Goal: Task Accomplishment & Management: Use online tool/utility

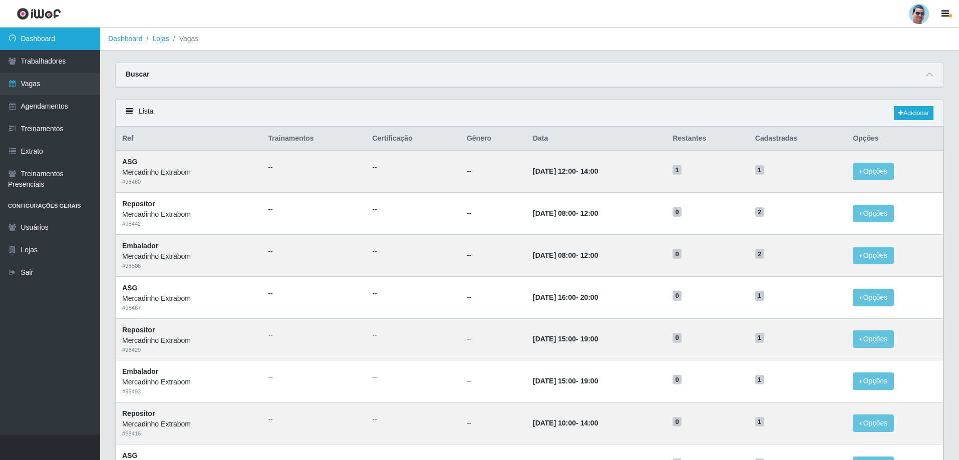
click at [48, 41] on link "Dashboard" at bounding box center [50, 39] width 100 height 23
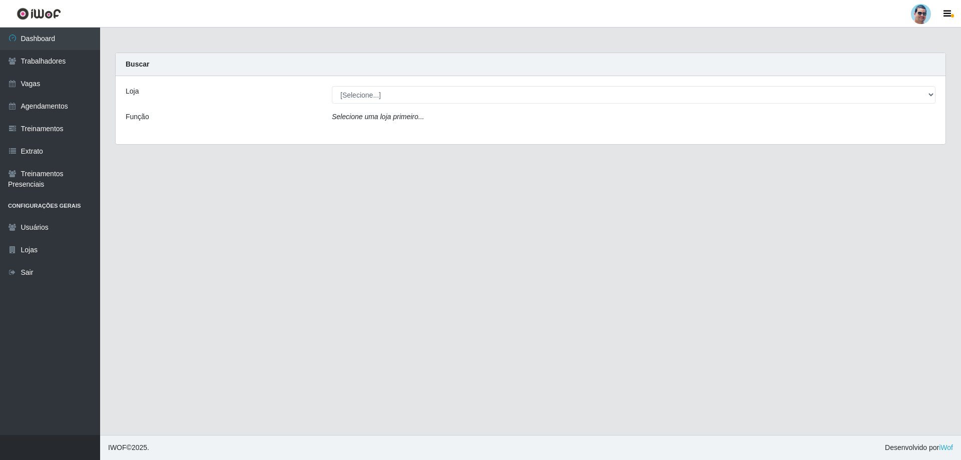
click at [350, 113] on icon "Selecione uma loja primeiro..." at bounding box center [378, 117] width 92 height 8
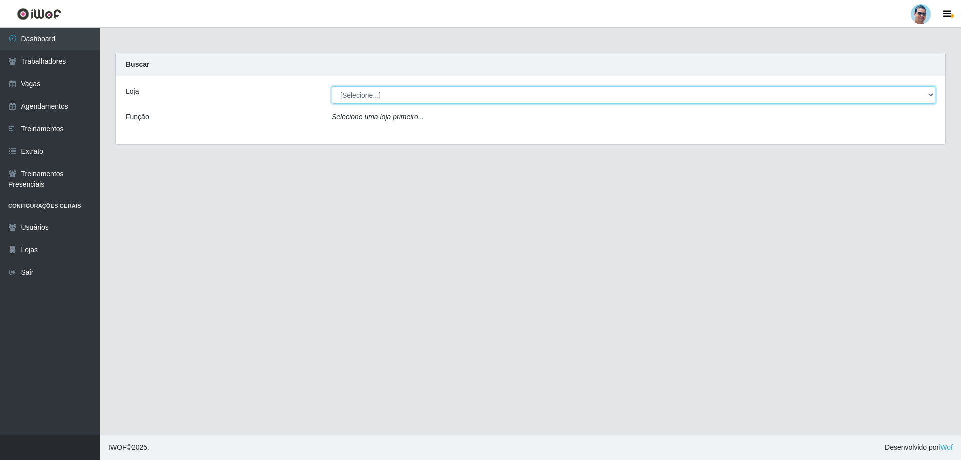
click at [365, 95] on select "[Selecione...] Mercadinho Extrabom" at bounding box center [634, 95] width 604 height 18
click at [332, 86] on select "[Selecione...] Mercadinho Extrabom" at bounding box center [634, 95] width 604 height 18
click at [373, 94] on select "[Selecione...] Mercadinho Extrabom" at bounding box center [634, 95] width 604 height 18
select select "175"
click at [332, 86] on select "[Selecione...] Mercadinho Extrabom" at bounding box center [634, 95] width 604 height 18
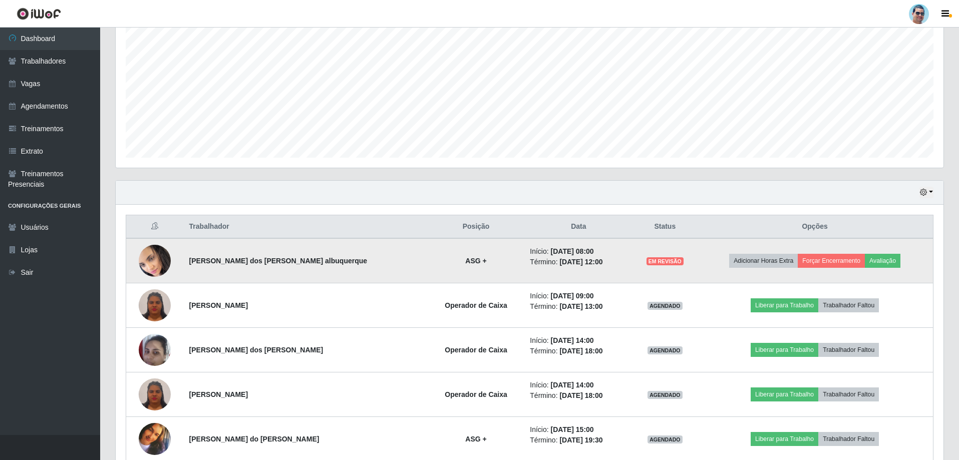
scroll to position [249, 0]
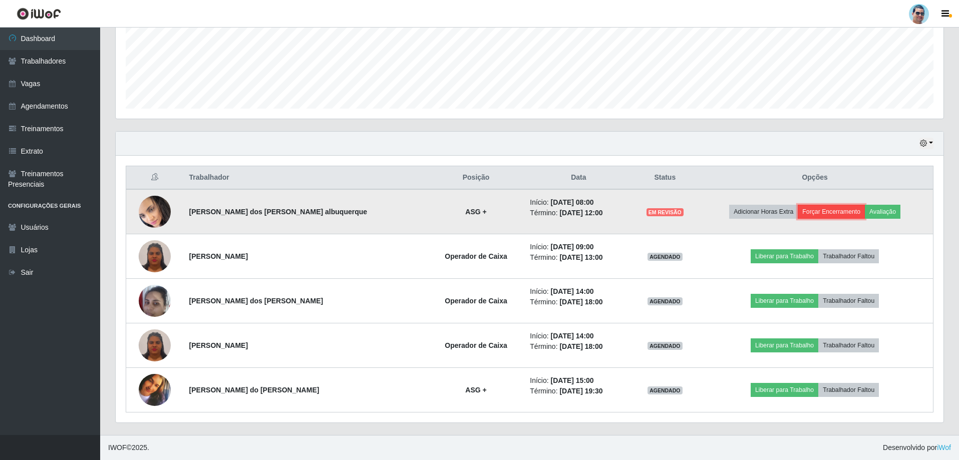
click at [811, 215] on button "Forçar Encerramento" at bounding box center [830, 212] width 67 height 14
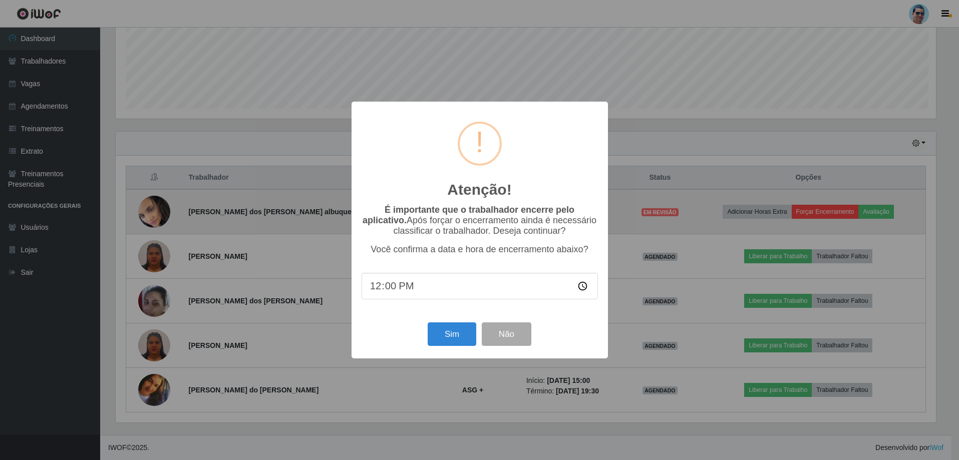
scroll to position [208, 822]
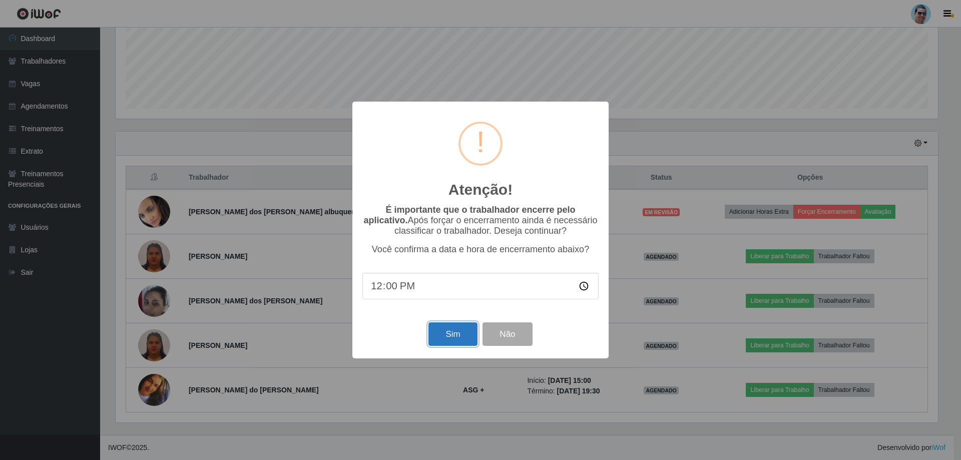
click at [452, 340] on button "Sim" at bounding box center [452, 334] width 49 height 24
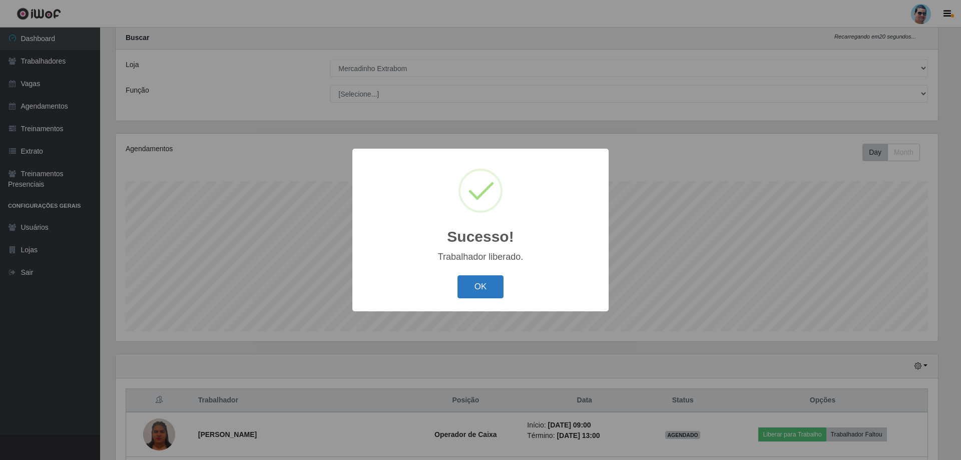
click at [491, 290] on button "OK" at bounding box center [481, 287] width 47 height 24
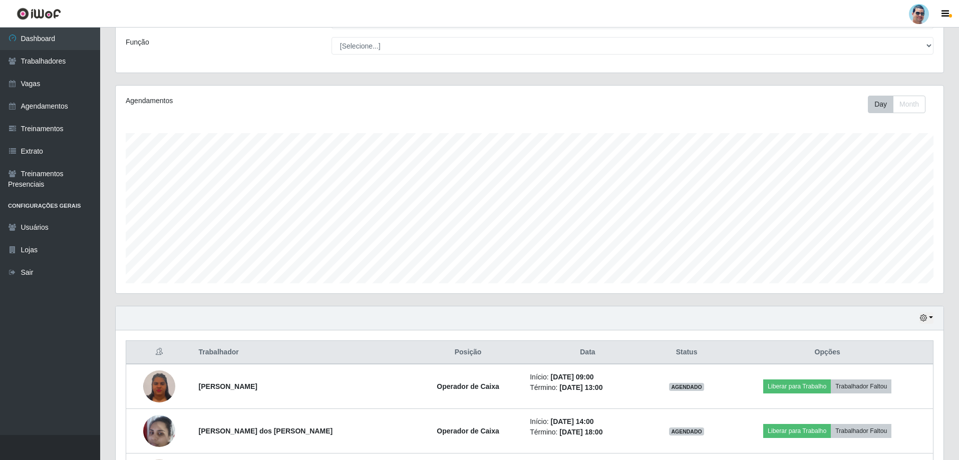
scroll to position [177, 0]
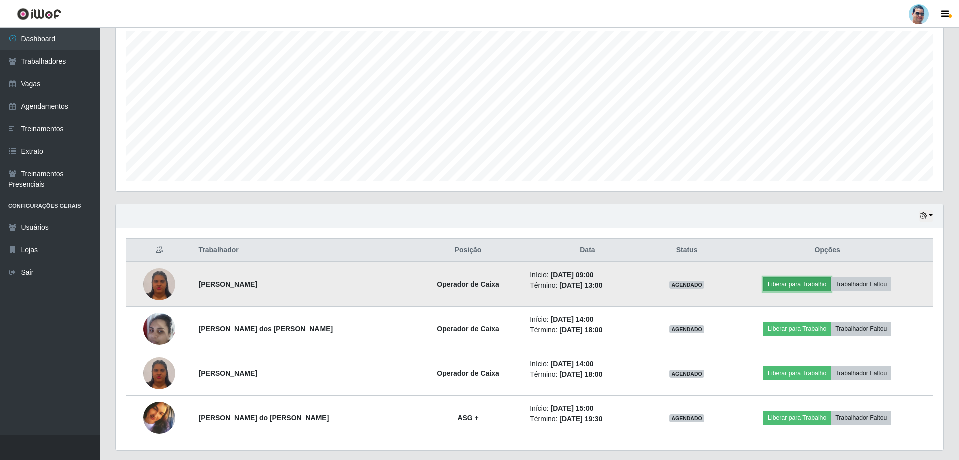
click at [797, 280] on button "Liberar para Trabalho" at bounding box center [797, 284] width 68 height 14
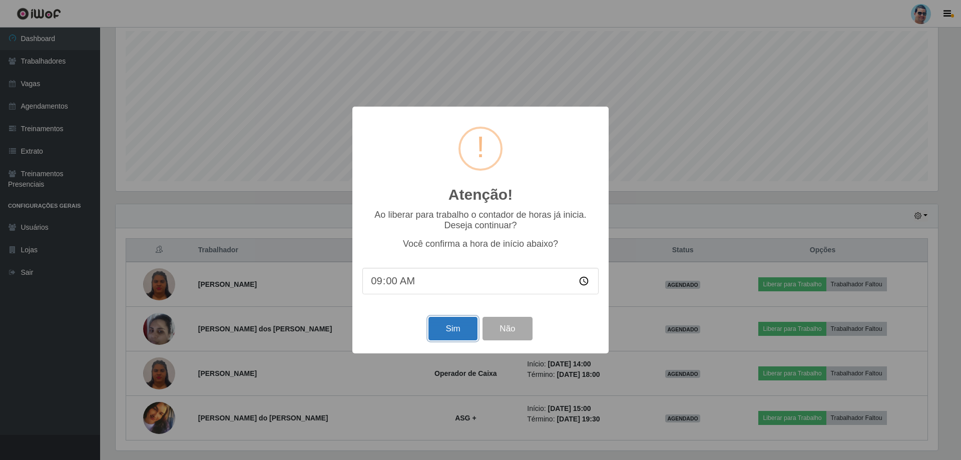
click at [443, 327] on button "Sim" at bounding box center [452, 329] width 49 height 24
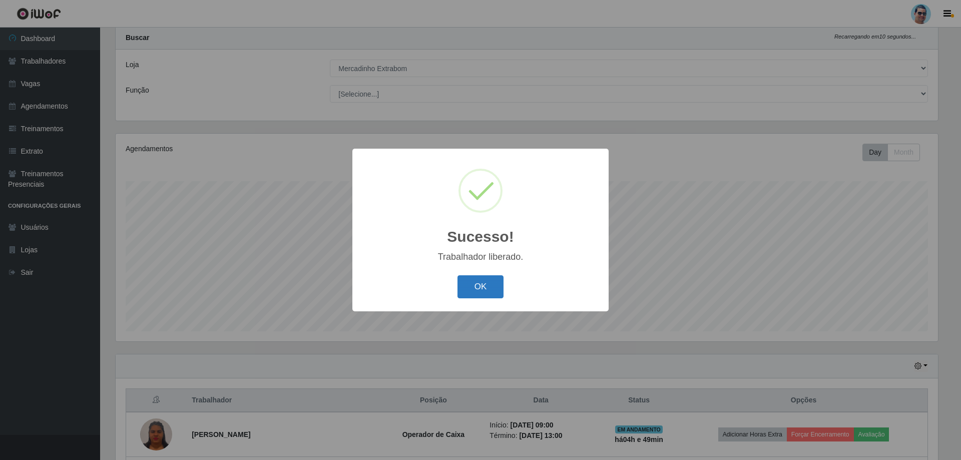
click at [499, 288] on button "OK" at bounding box center [481, 287] width 47 height 24
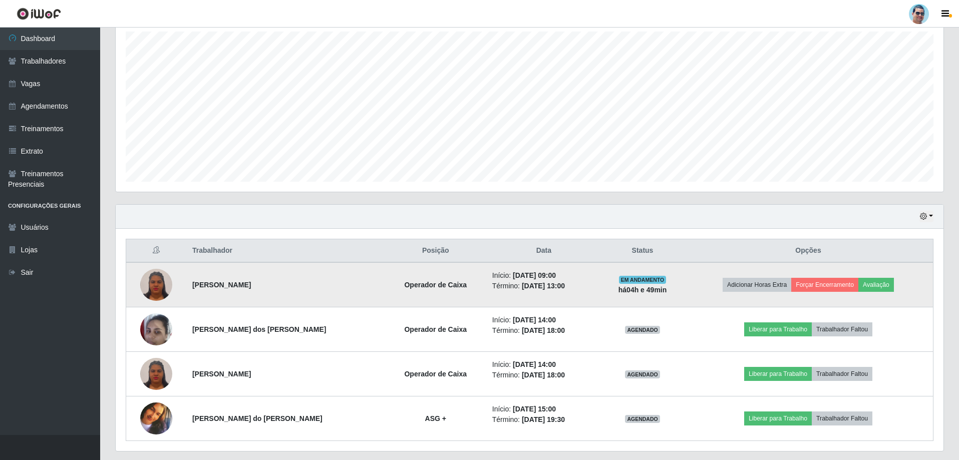
scroll to position [177, 0]
click at [808, 279] on button "Forçar Encerramento" at bounding box center [824, 284] width 67 height 14
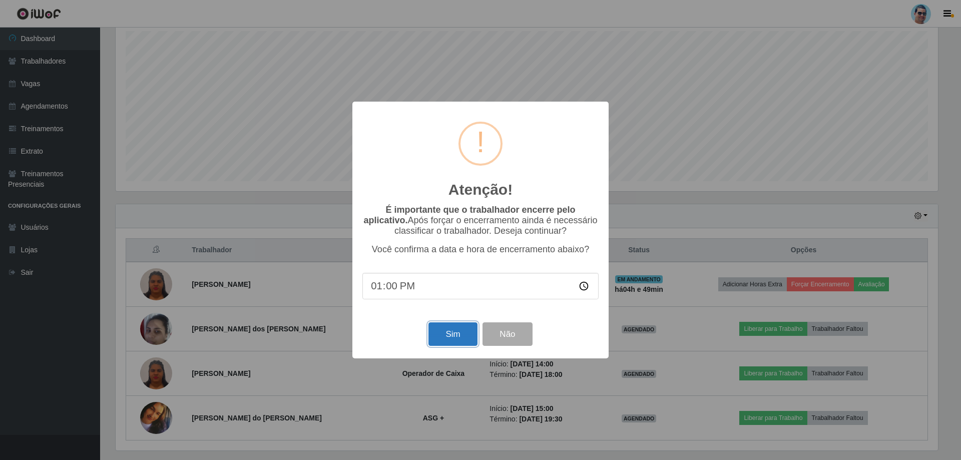
click at [440, 329] on button "Sim" at bounding box center [452, 334] width 49 height 24
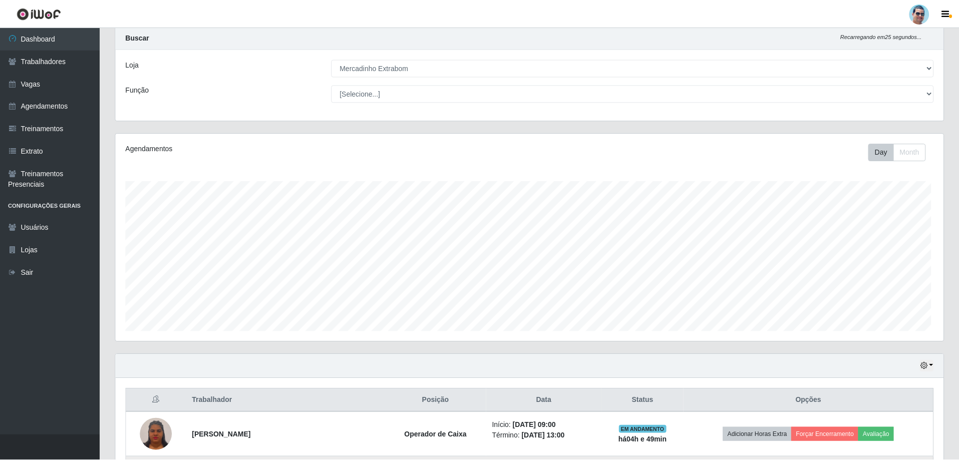
scroll to position [0, 0]
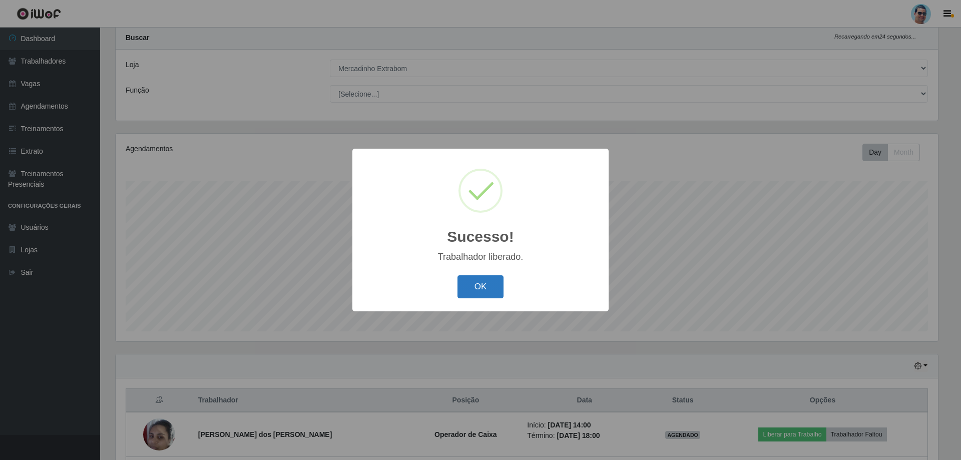
click at [477, 283] on button "OK" at bounding box center [481, 287] width 47 height 24
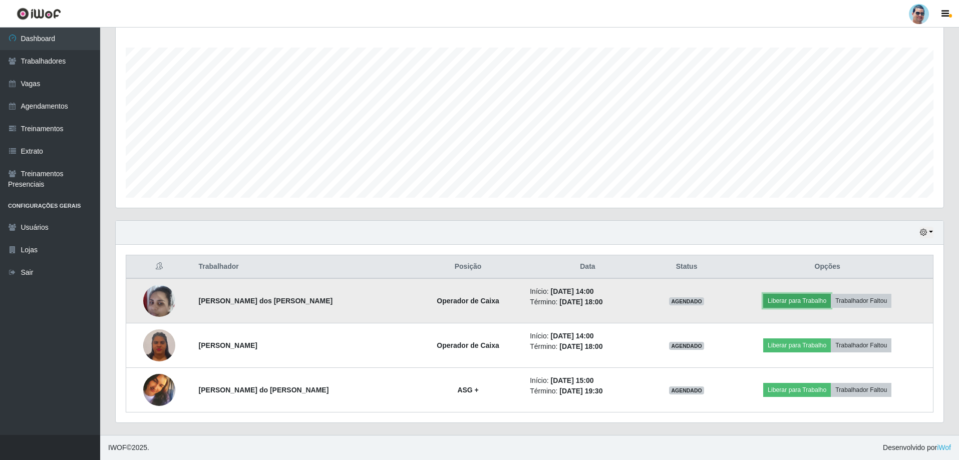
click at [785, 301] on button "Liberar para Trabalho" at bounding box center [797, 301] width 68 height 14
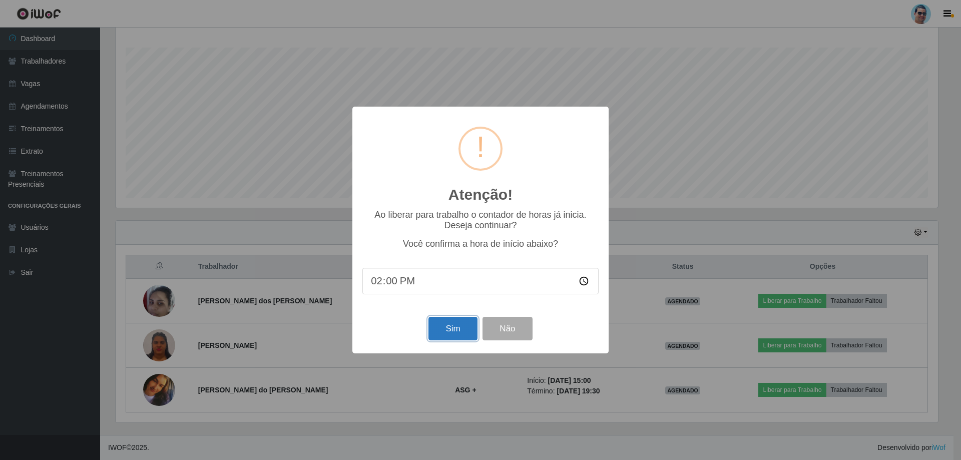
click at [477, 331] on button "Sim" at bounding box center [452, 329] width 49 height 24
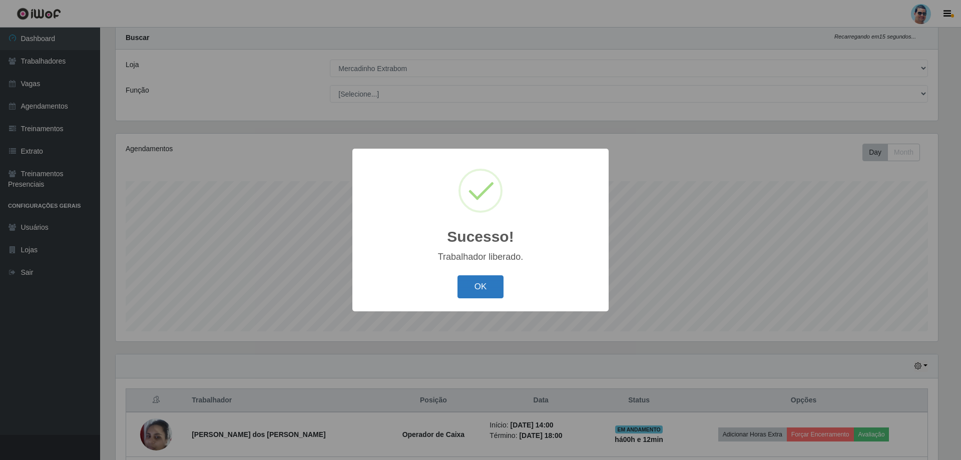
click at [491, 291] on button "OK" at bounding box center [481, 287] width 47 height 24
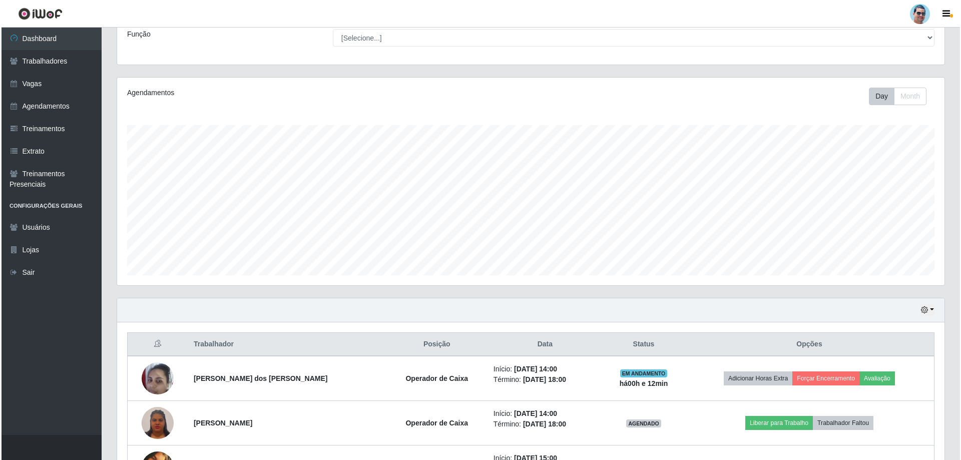
scroll to position [160, 0]
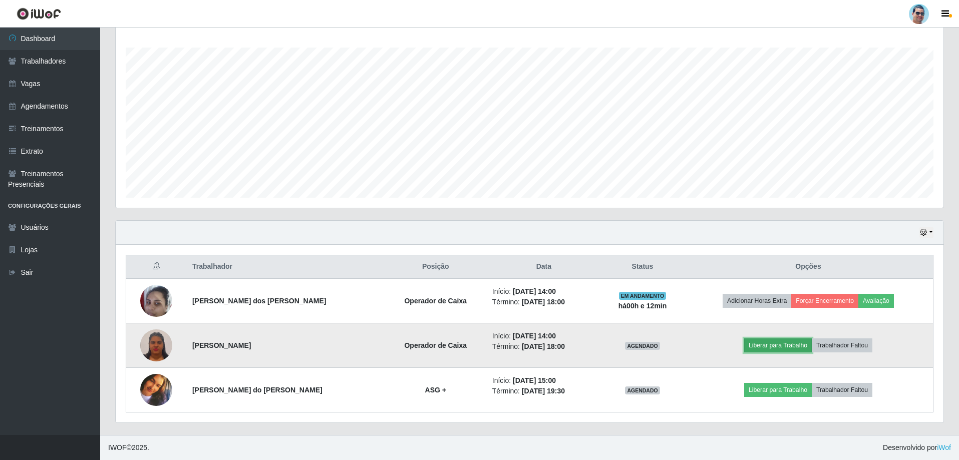
click at [781, 348] on button "Liberar para Trabalho" at bounding box center [778, 345] width 68 height 14
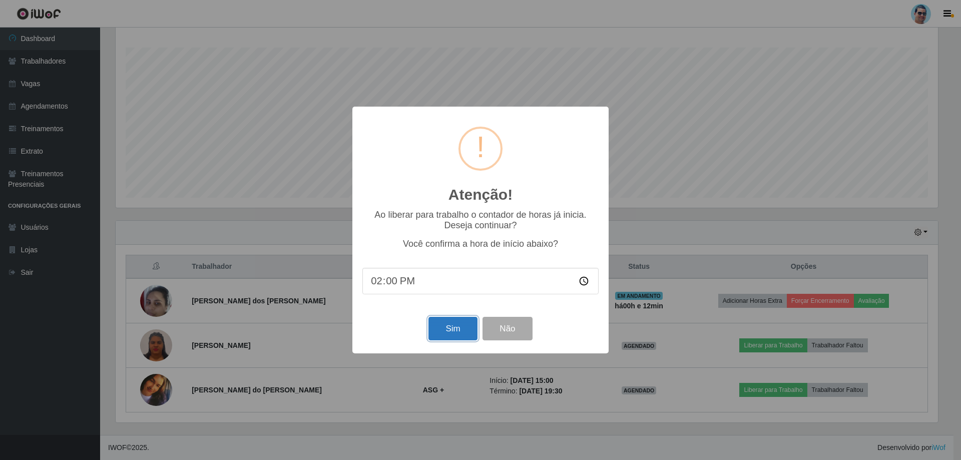
click at [451, 335] on button "Sim" at bounding box center [452, 329] width 49 height 24
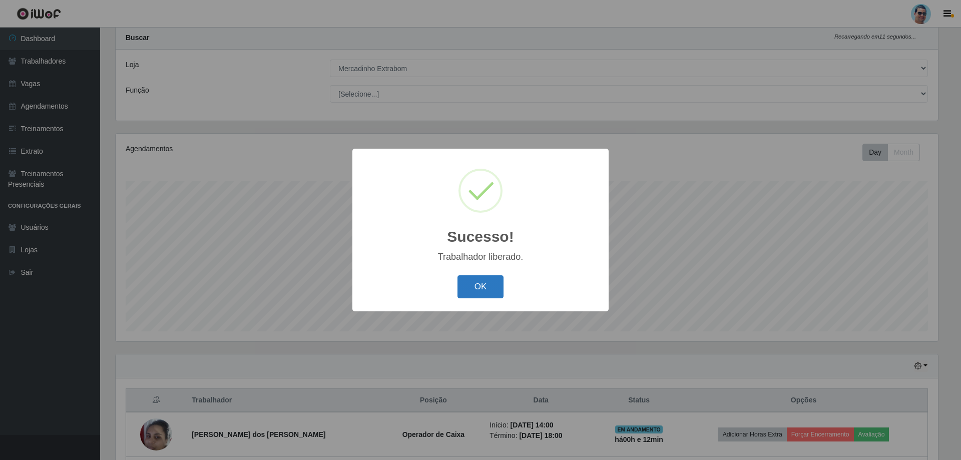
click at [469, 283] on button "OK" at bounding box center [481, 287] width 47 height 24
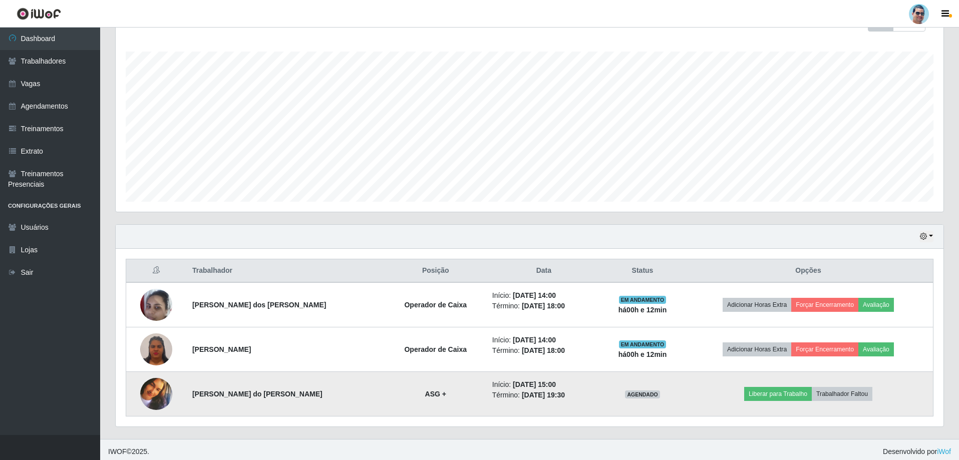
scroll to position [160, 0]
